Goal: Task Accomplishment & Management: Use online tool/utility

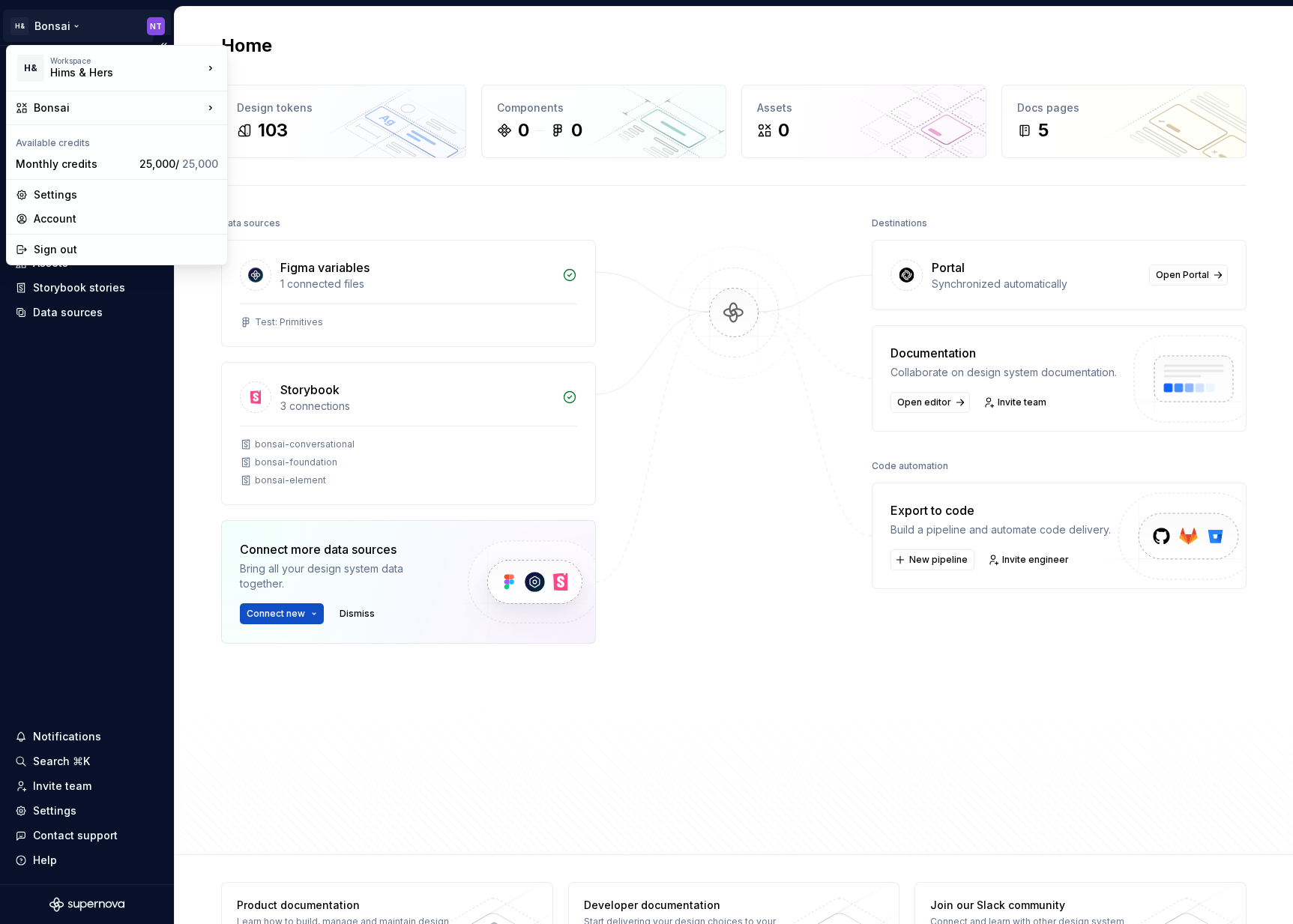
click at [65, 25] on html "H& Bonsai NT Home Documentation Analytics Code automation Design system data De…" at bounding box center [646, 462] width 1293 height 924
click at [304, 87] on div "Hims & Hers" at bounding box center [301, 89] width 97 height 15
click at [64, 23] on html "H& Bonsai NT Home Documentation Analytics Code automation Design system data De…" at bounding box center [646, 462] width 1293 height 924
click at [290, 141] on div "Bonsai (Testing Bonsai: Foundation tokens)" at bounding box center [348, 143] width 192 height 30
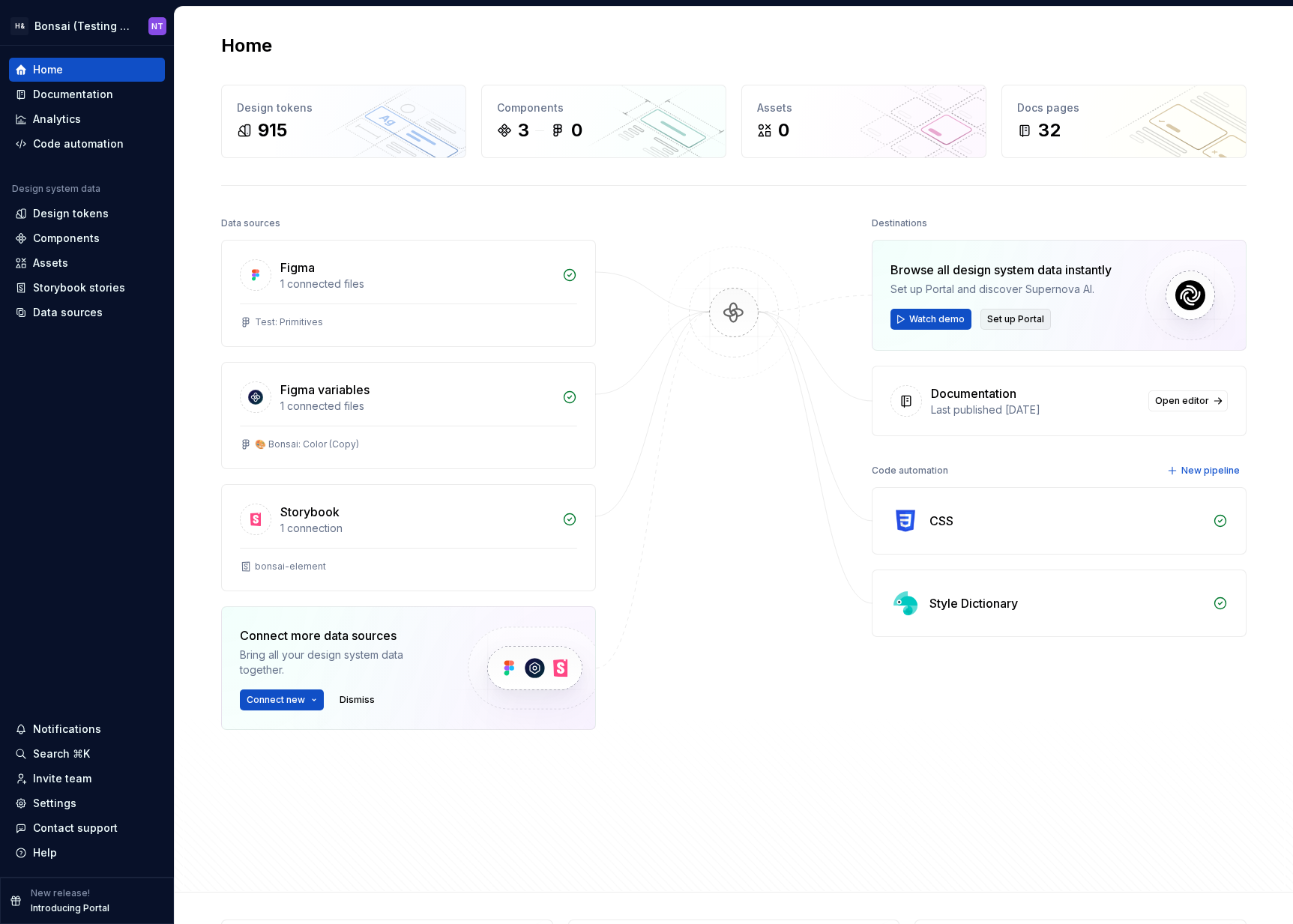
click at [1019, 318] on span "Set up Portal" at bounding box center [1015, 319] width 57 height 12
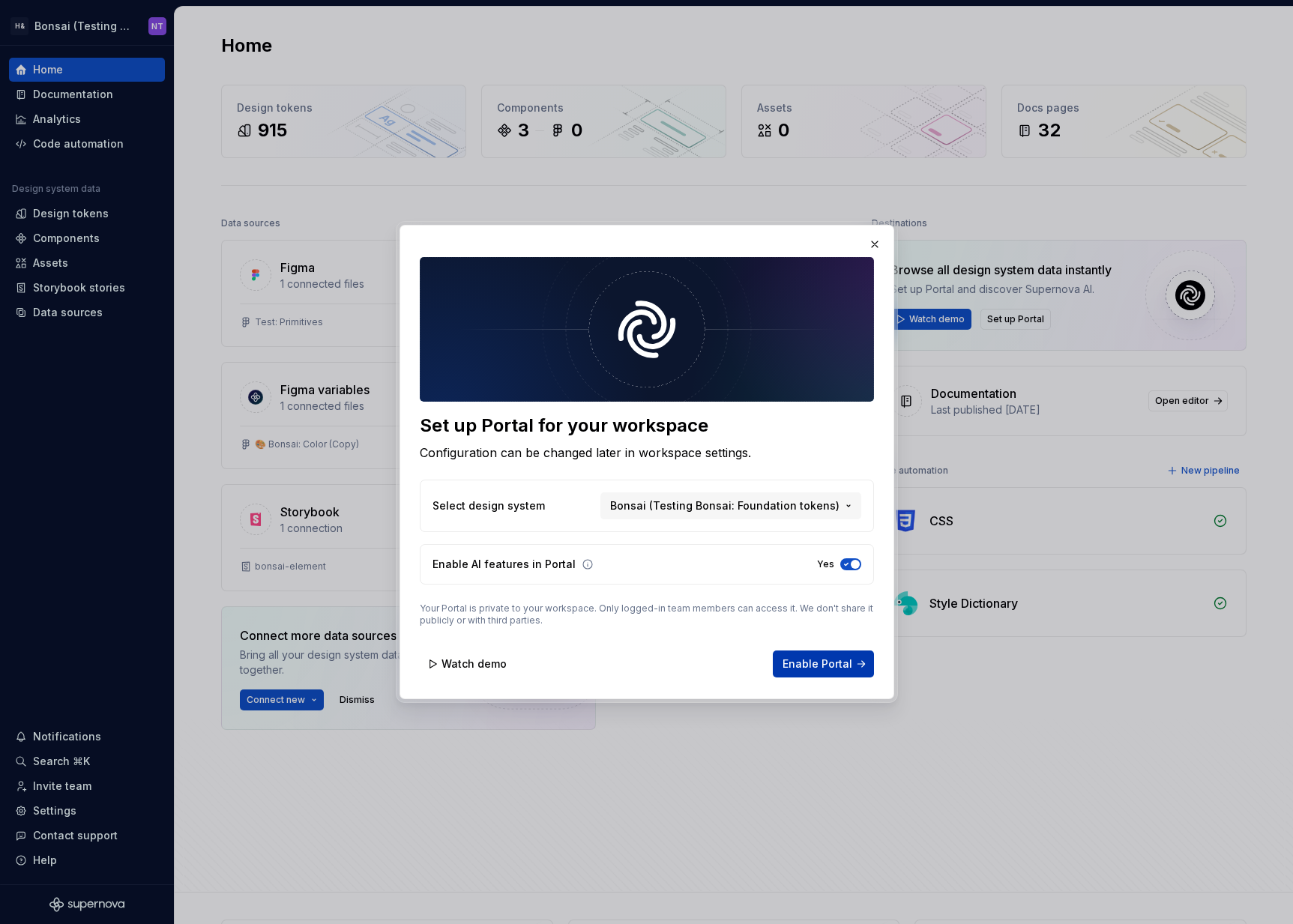
click at [824, 667] on span "Enable Portal" at bounding box center [817, 663] width 70 height 15
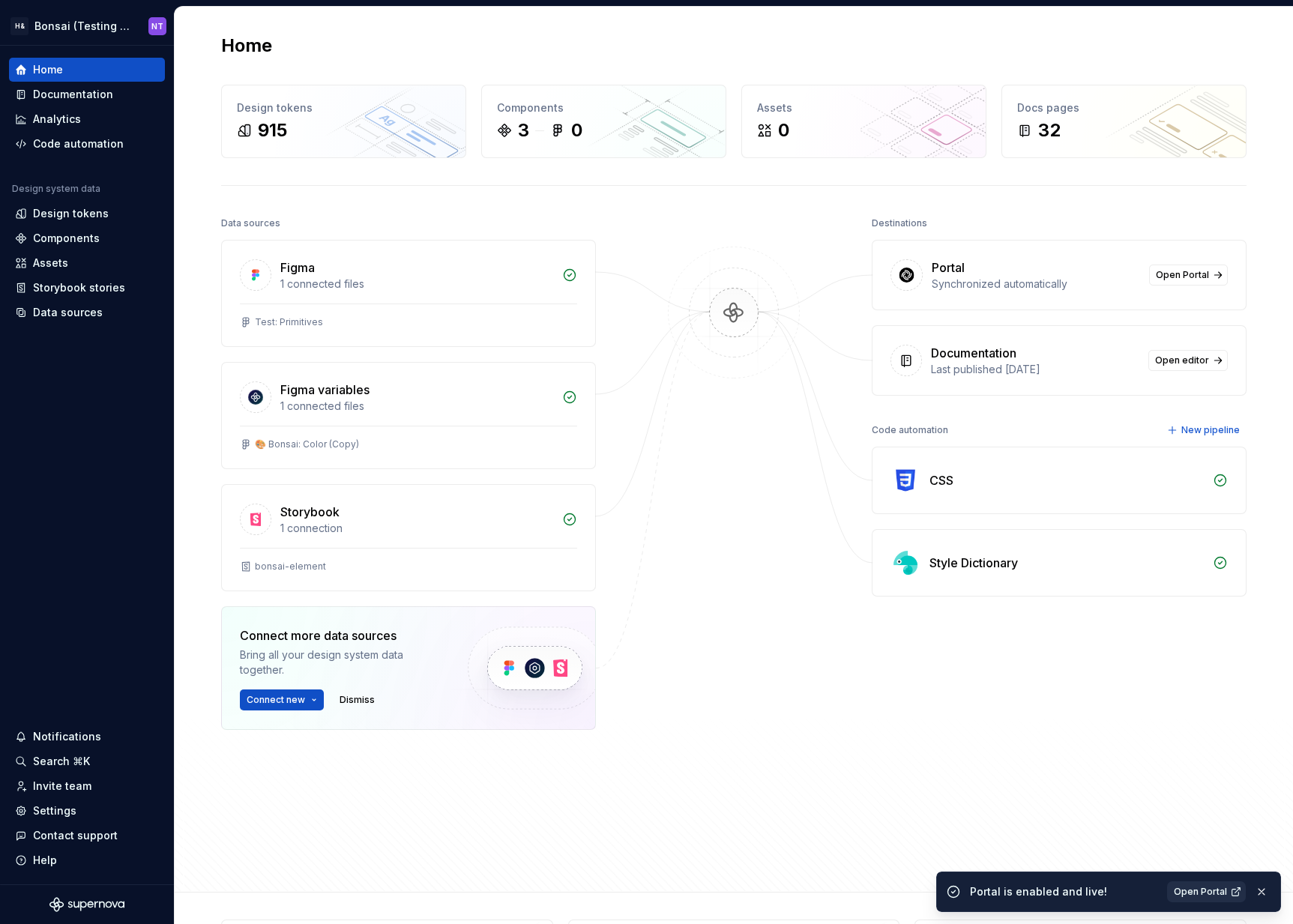
click at [1207, 889] on span "Open Portal" at bounding box center [1200, 892] width 53 height 12
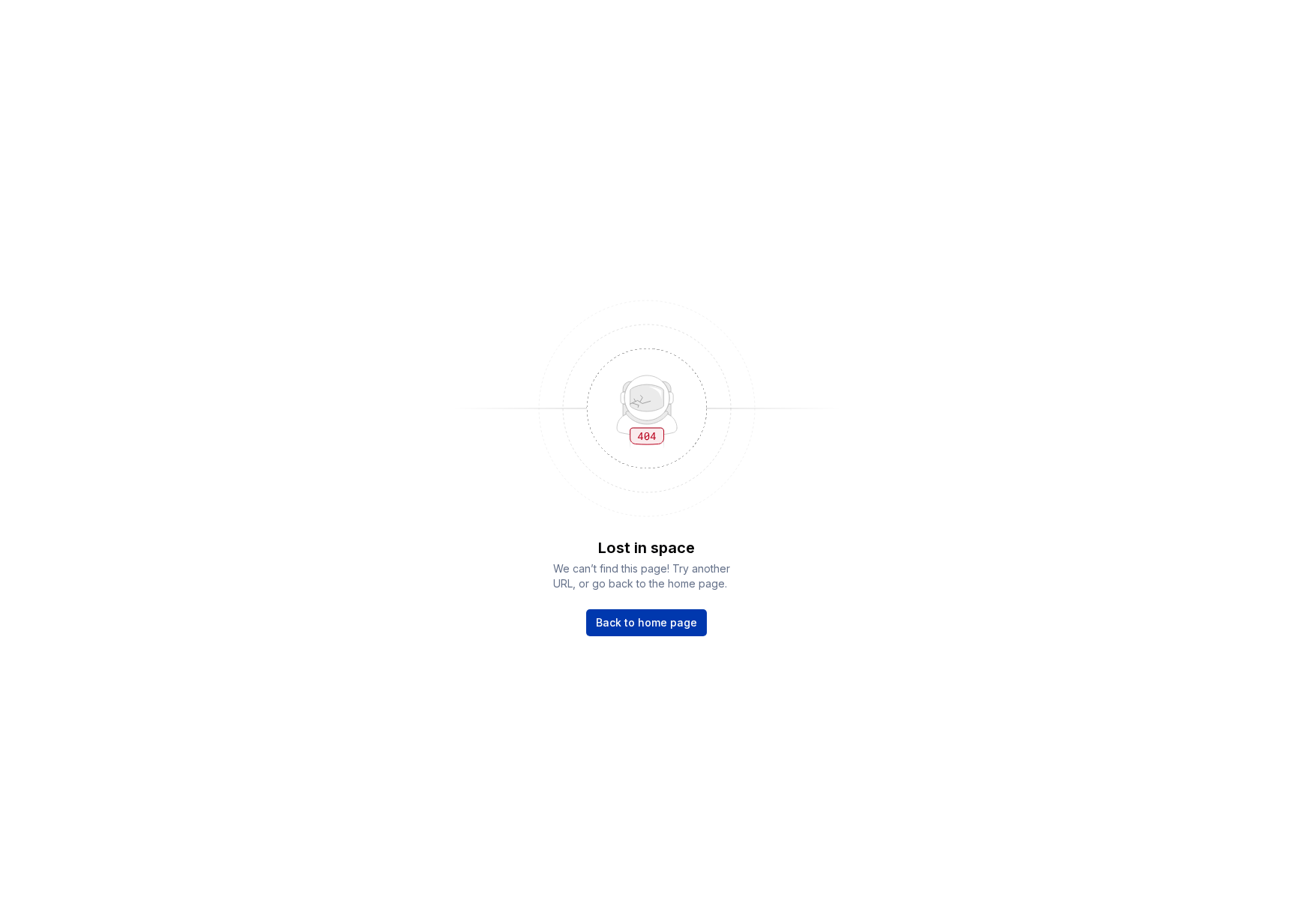
click at [664, 629] on span "Back to home page" at bounding box center [646, 623] width 101 height 15
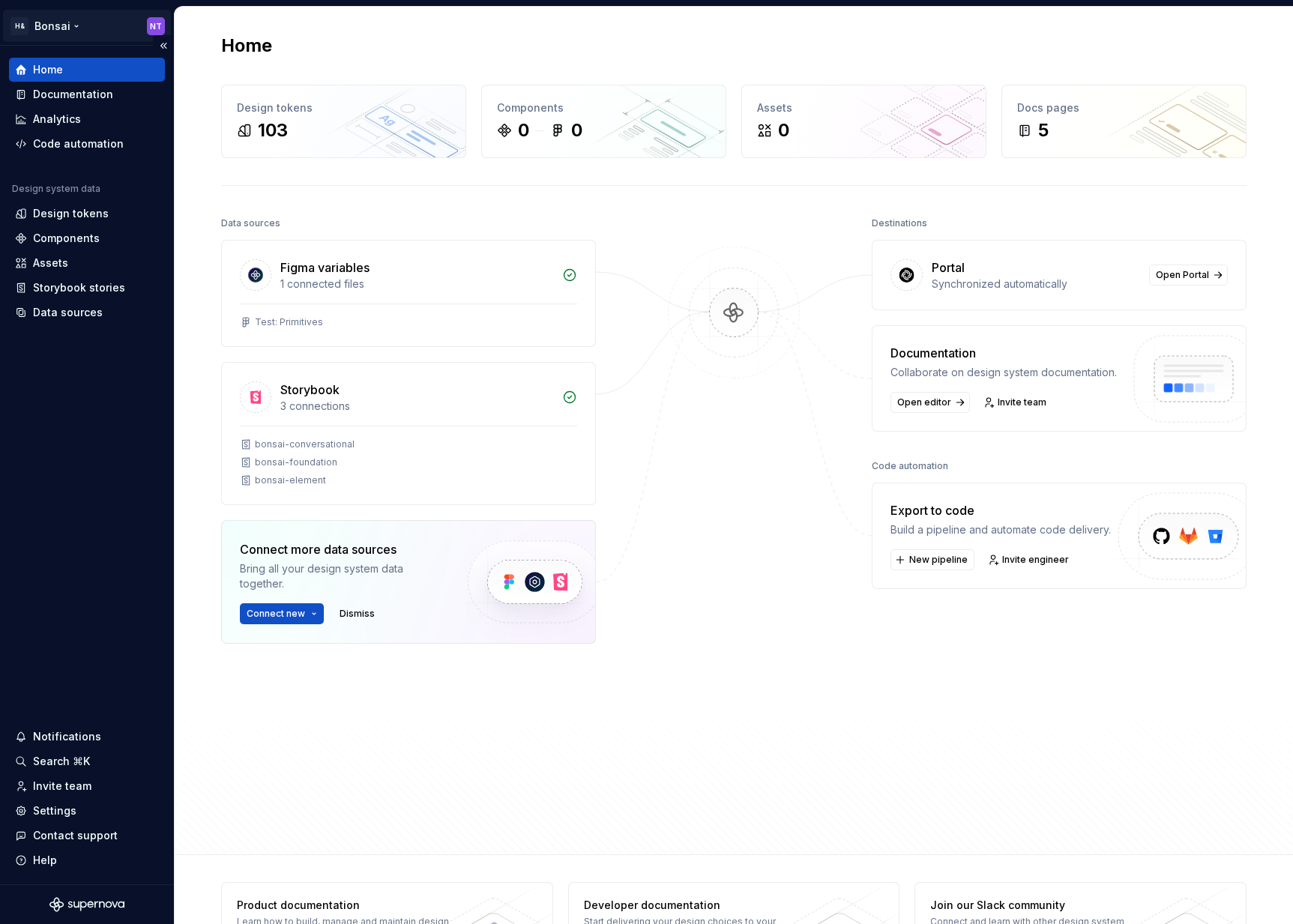
click at [70, 26] on html "H& Bonsai NT Home Documentation Analytics Code automation Design system data De…" at bounding box center [646, 462] width 1293 height 924
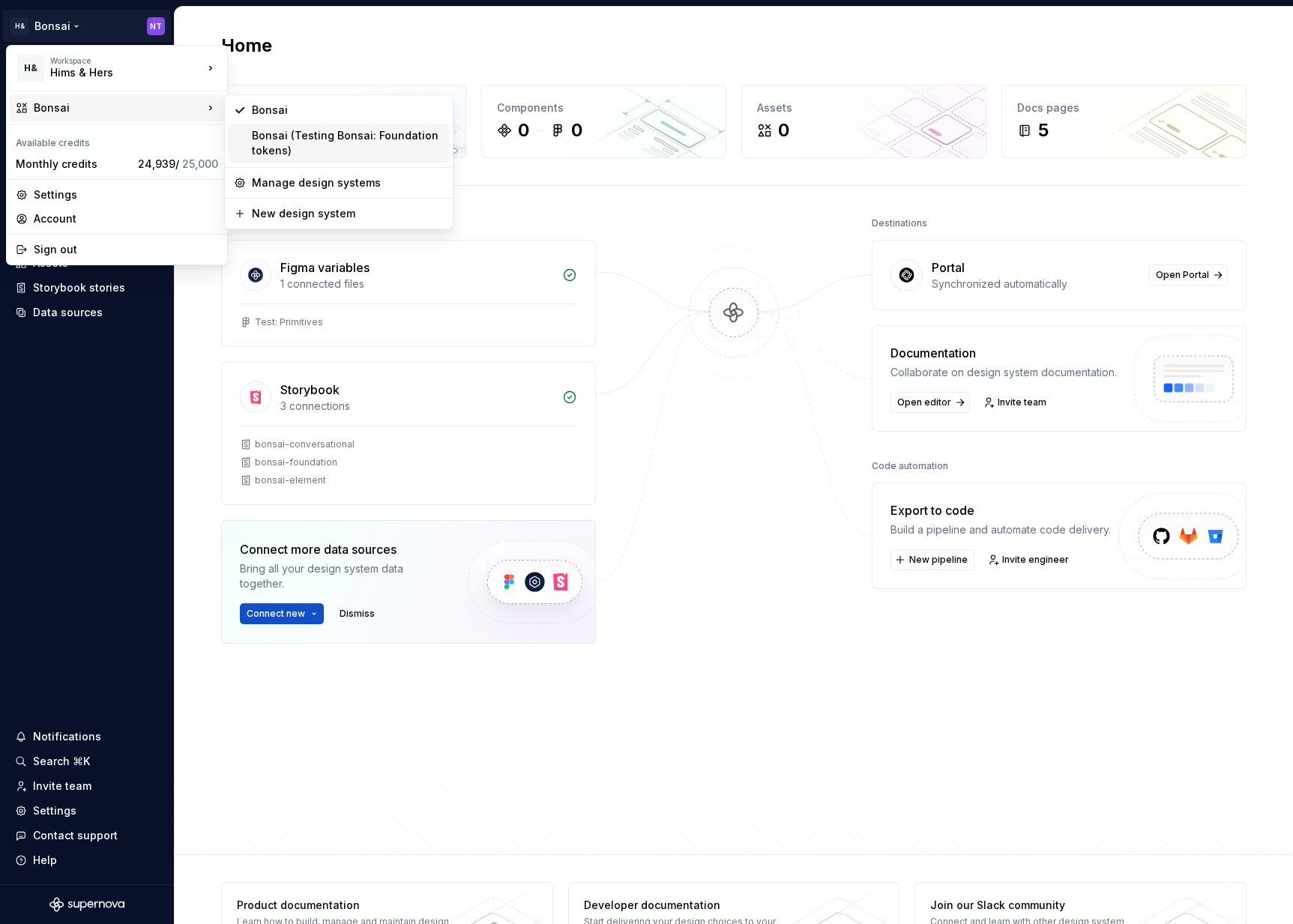
click at [290, 156] on div "Bonsai (Testing Bonsai: Foundation tokens)" at bounding box center [348, 143] width 192 height 30
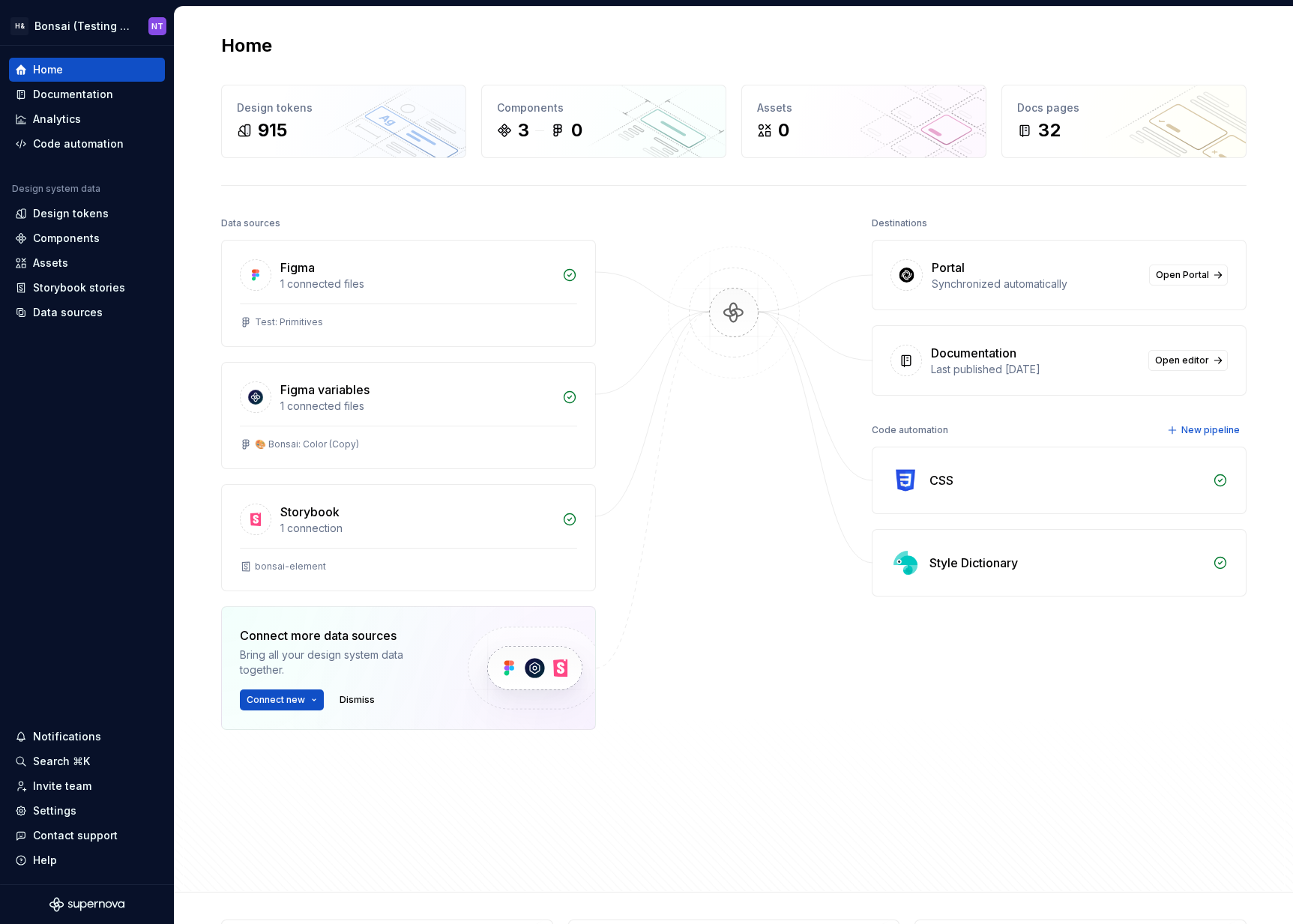
click at [225, 194] on div "Home Design tokens 915 Components 3 0 Assets 0 Docs pages 32 Data sources Figma…" at bounding box center [733, 450] width 1079 height 886
click at [970, 564] on div "Style Dictionary" at bounding box center [973, 563] width 89 height 18
click at [1231, 561] on div "Style Dictionary" at bounding box center [1058, 563] width 373 height 66
click at [76, 141] on div "Code automation" at bounding box center [79, 144] width 91 height 15
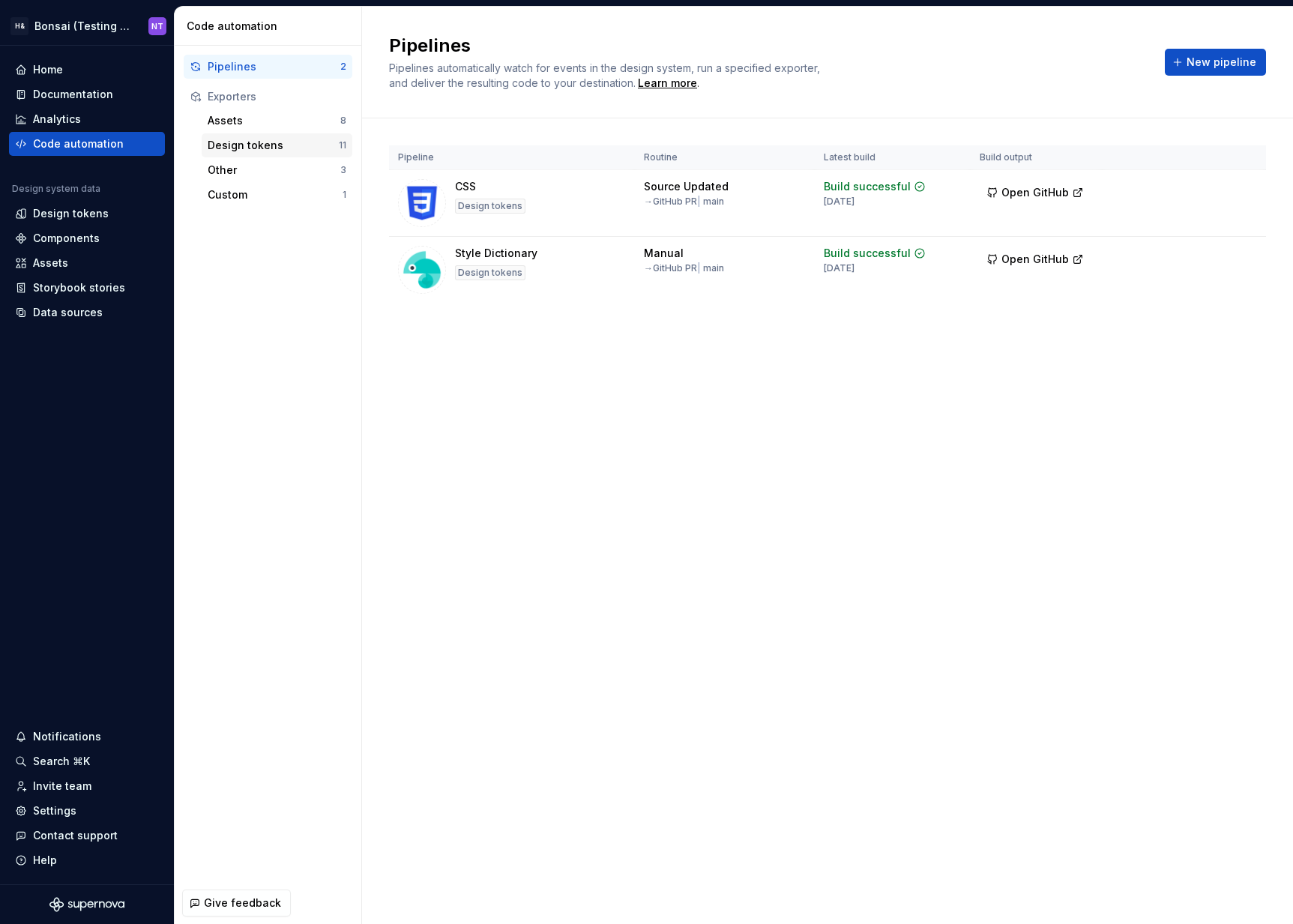
click at [264, 149] on div "Design tokens" at bounding box center [272, 145] width 131 height 15
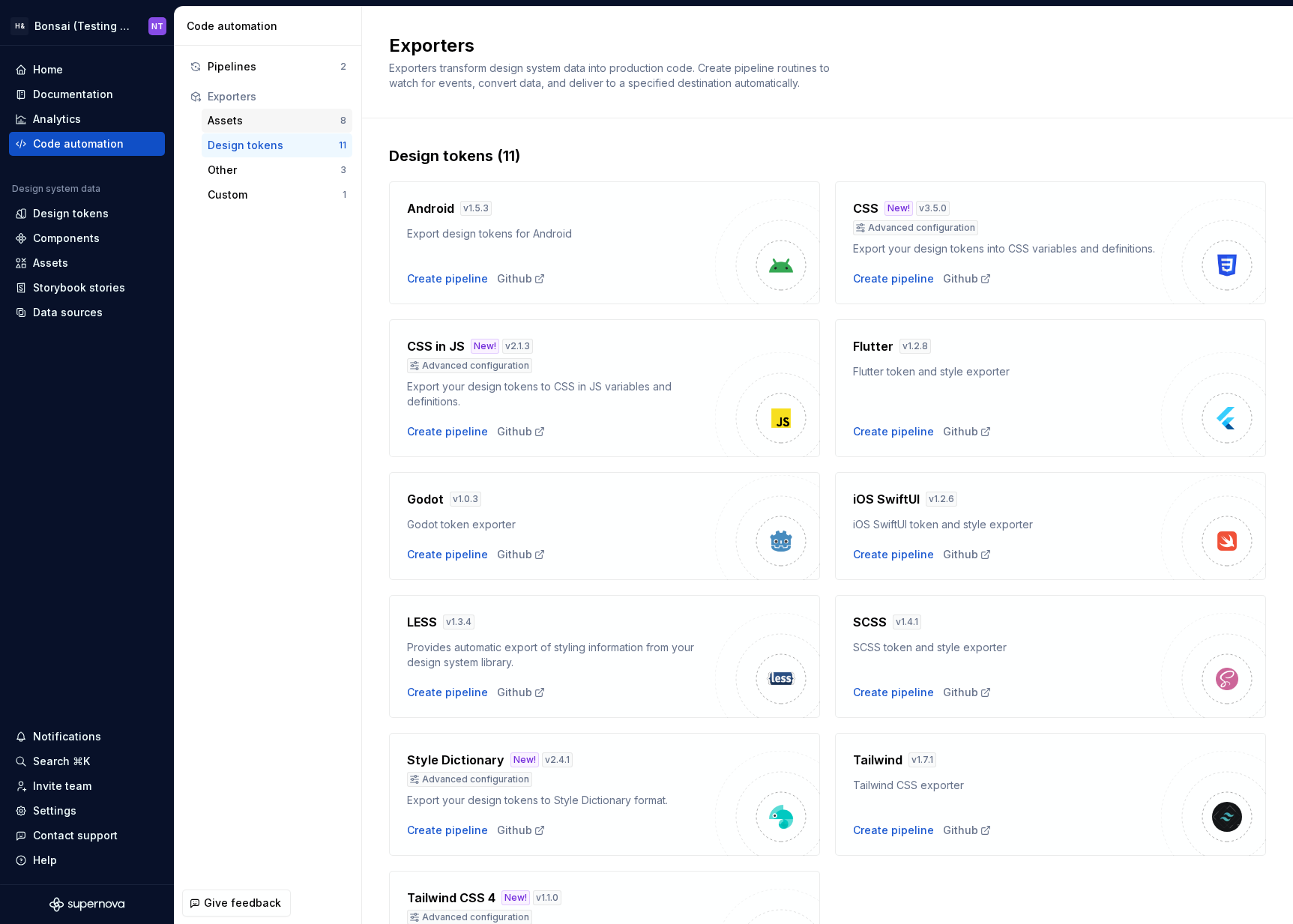
click at [248, 122] on div "Assets" at bounding box center [273, 120] width 133 height 15
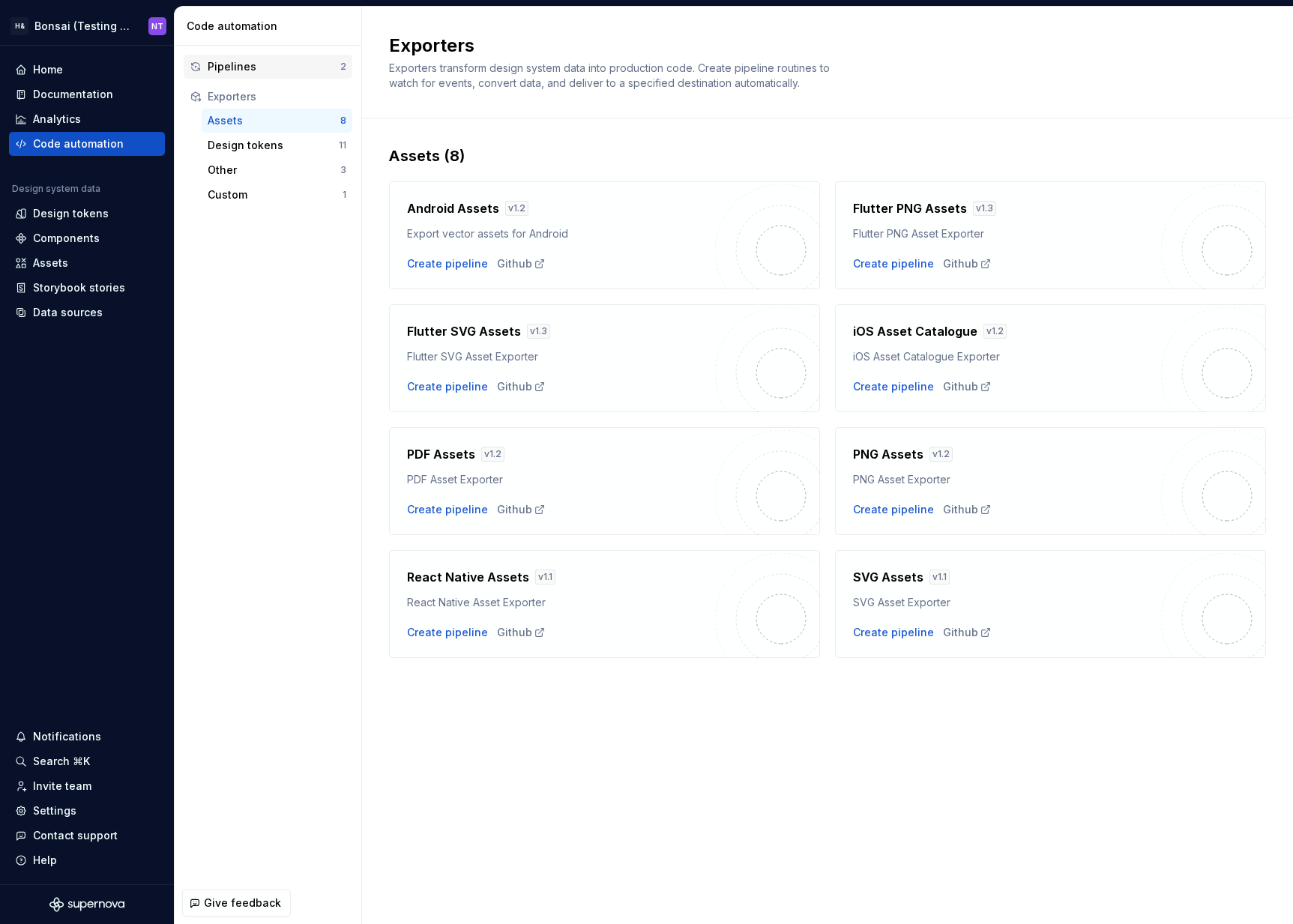
click at [252, 67] on div "Pipelines" at bounding box center [273, 66] width 133 height 15
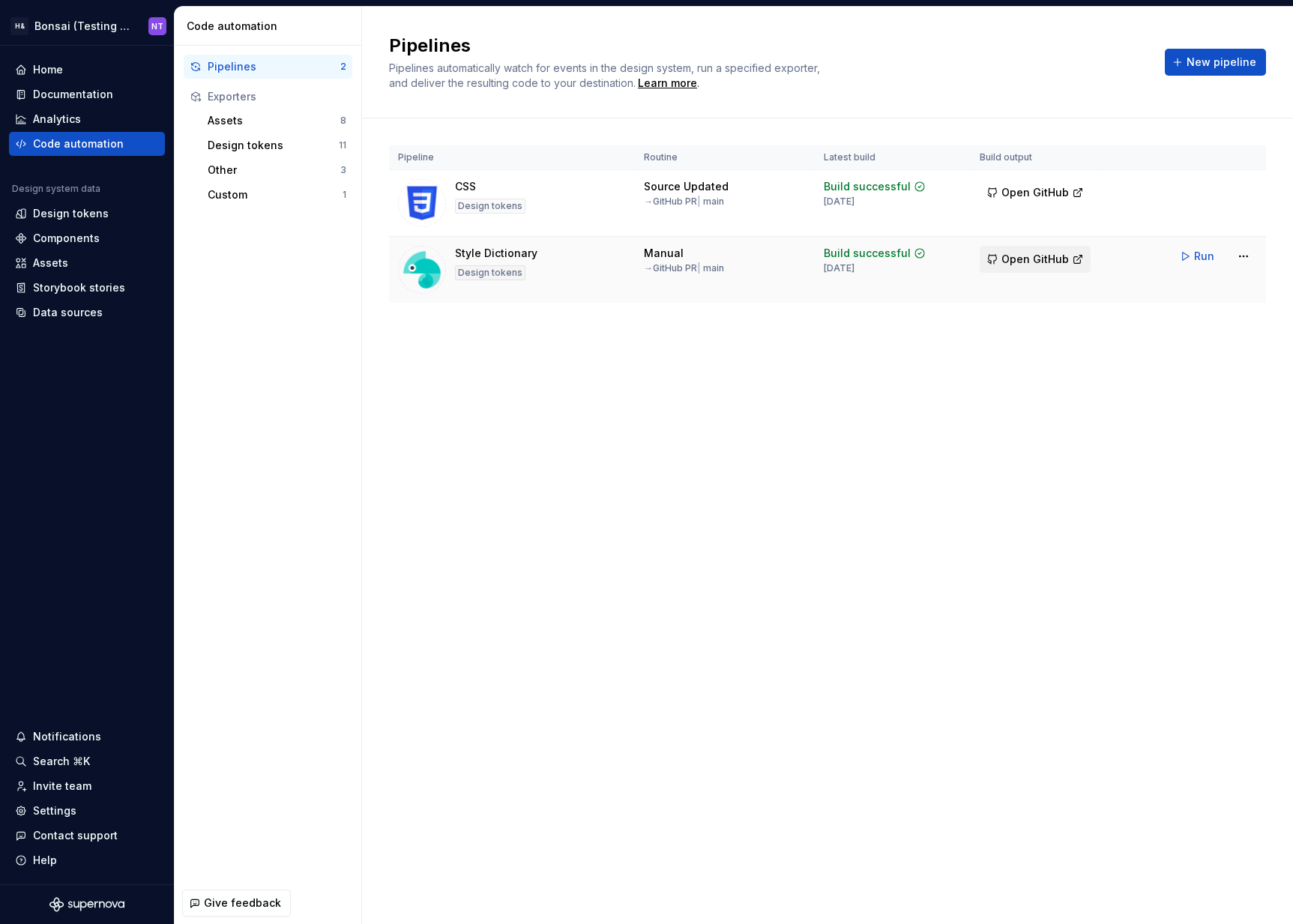
click at [1065, 258] on span "Open GitHub" at bounding box center [1035, 259] width 68 height 15
click at [1238, 263] on html "H& Bonsai (Testing Bonsai: Foundation tokens) NT Home Documentation Analytics C…" at bounding box center [646, 462] width 1293 height 924
